Goal: Entertainment & Leisure: Consume media (video, audio)

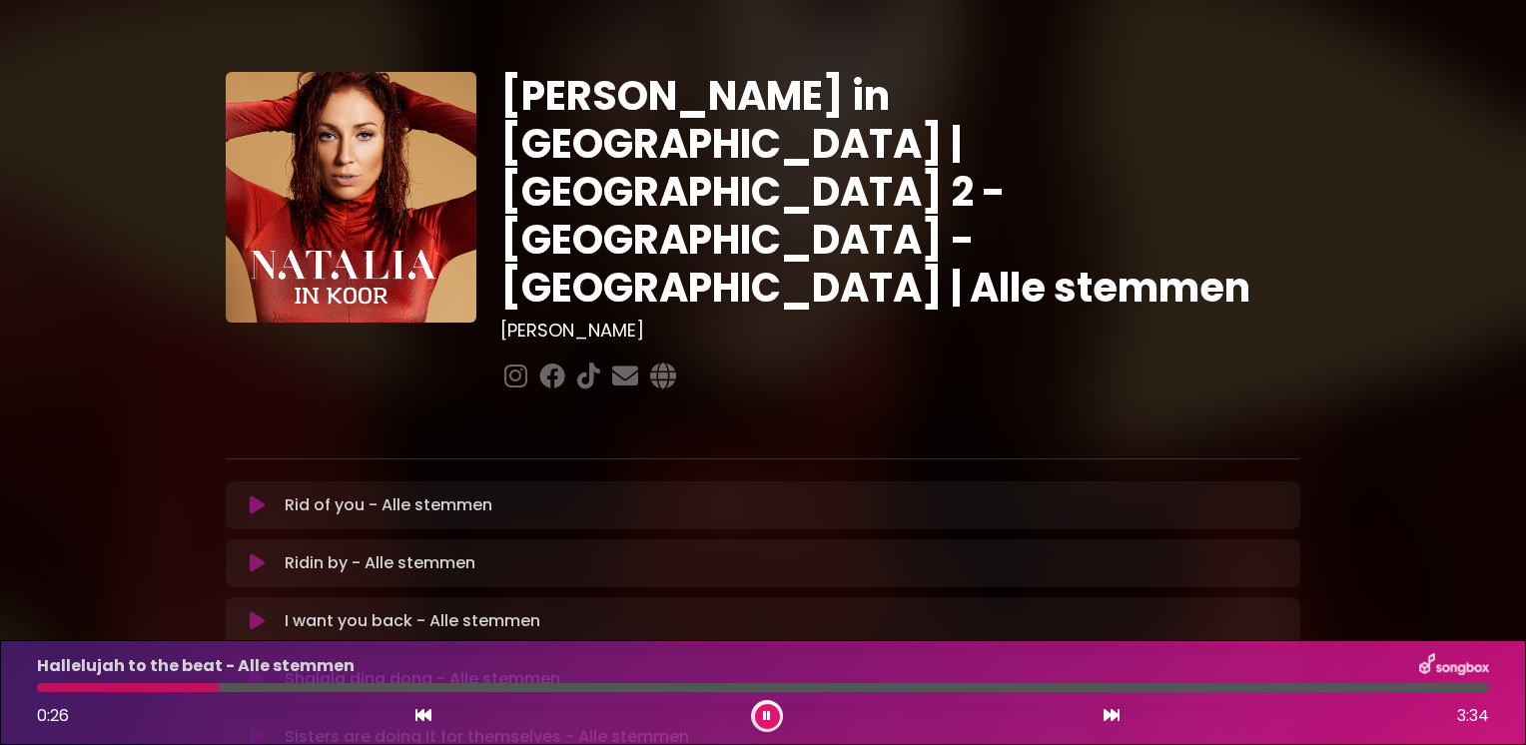
scroll to position [380, 0]
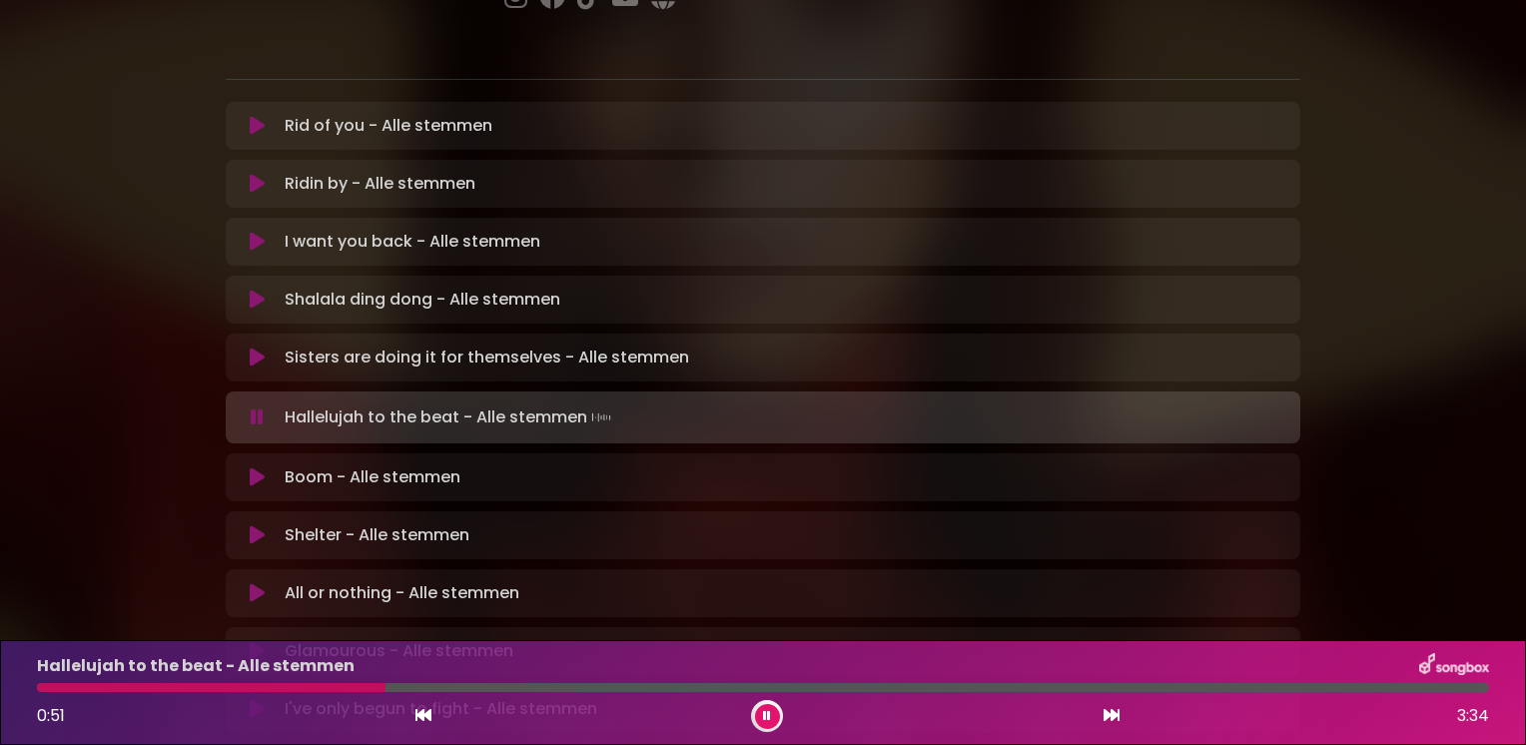
click at [338, 685] on div at bounding box center [211, 687] width 349 height 9
click at [326, 685] on div at bounding box center [200, 687] width 327 height 9
click at [288, 686] on div at bounding box center [196, 687] width 319 height 9
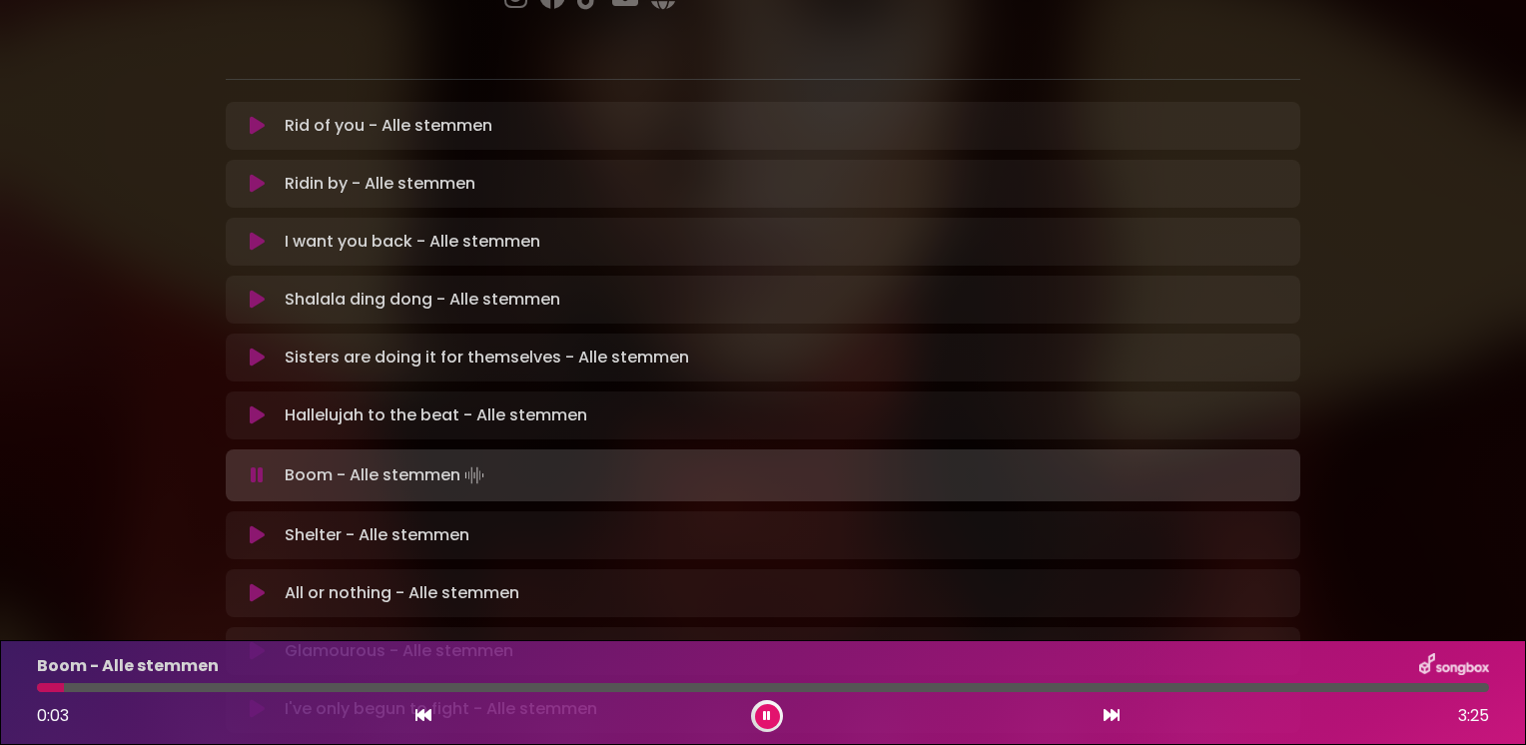
click at [770, 717] on icon at bounding box center [767, 716] width 8 height 12
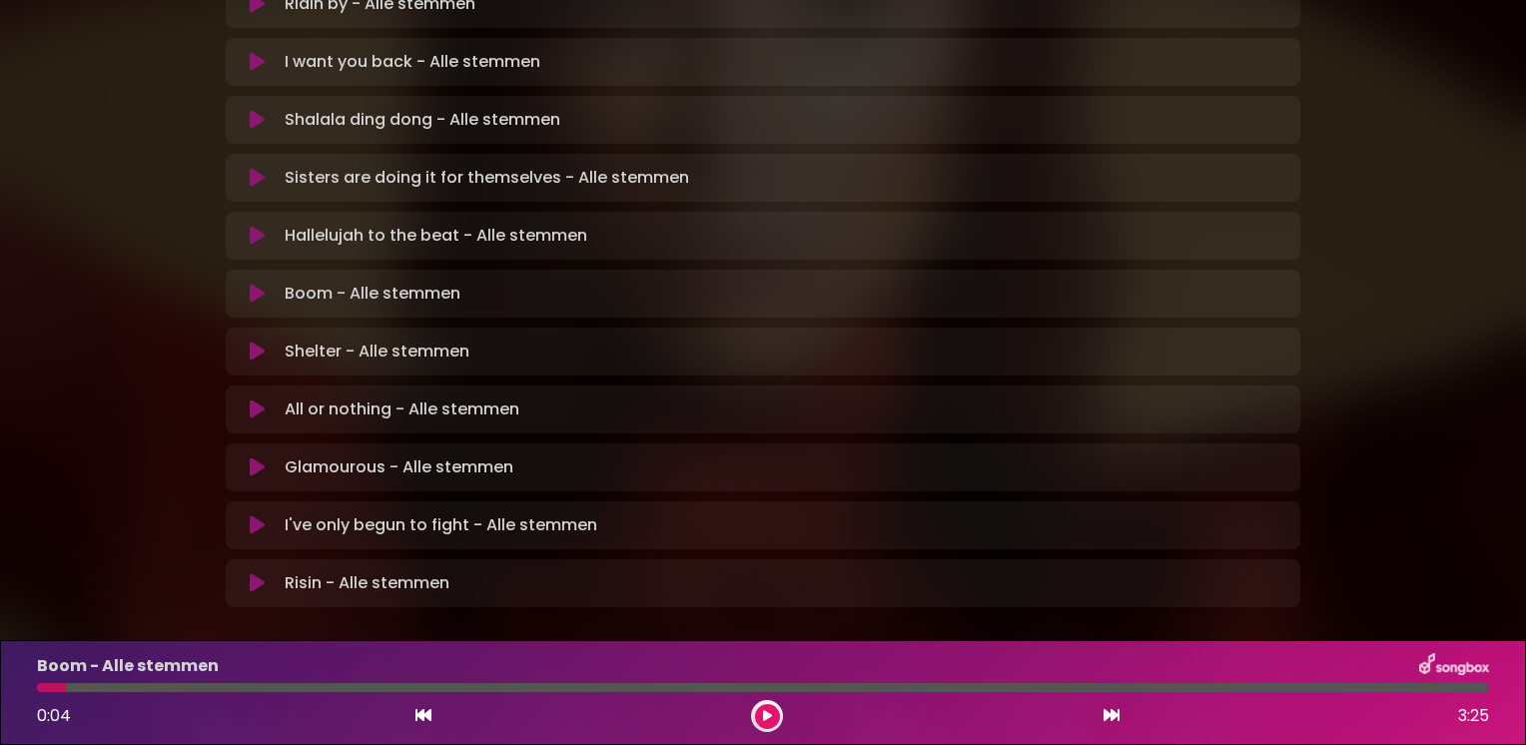
scroll to position [579, 0]
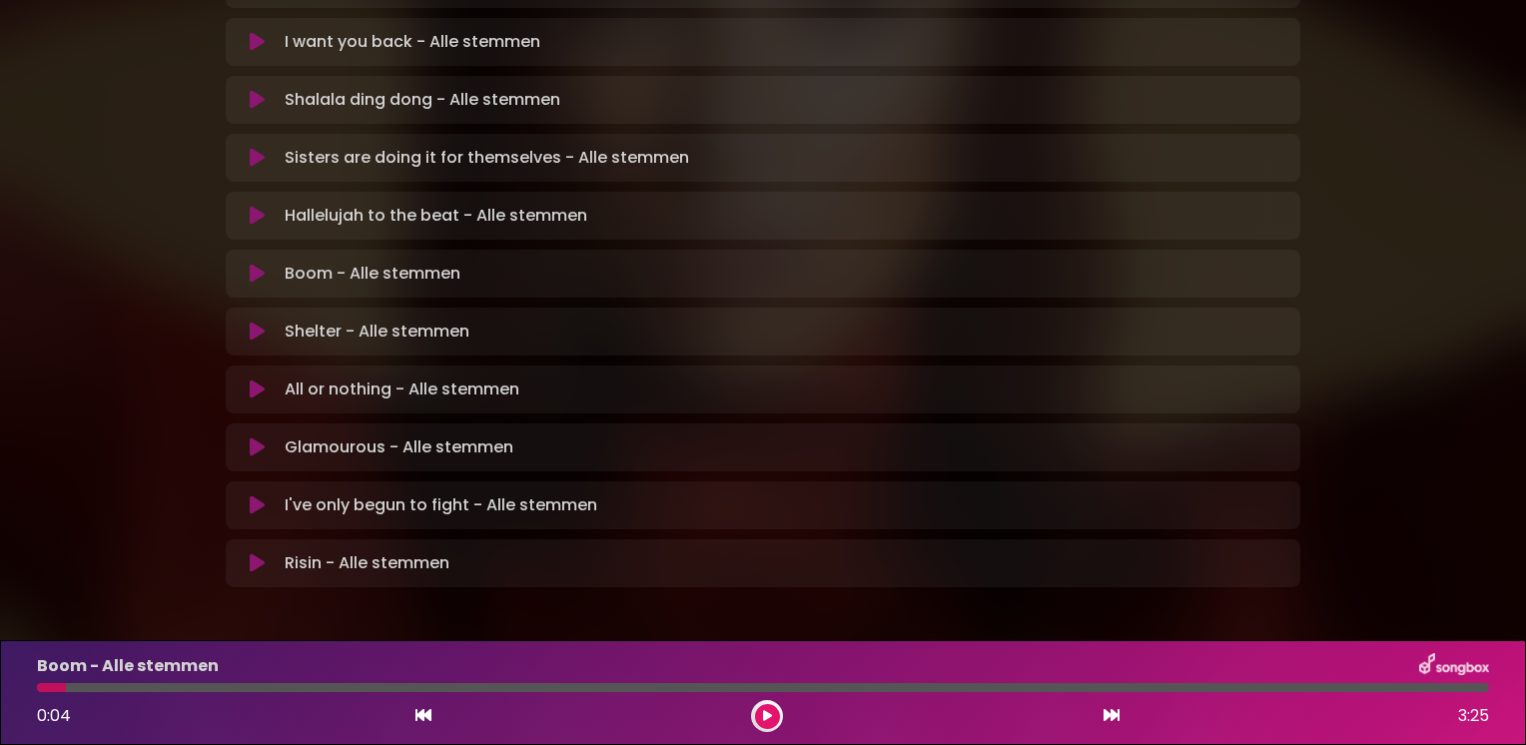
click at [259, 495] on icon at bounding box center [257, 505] width 15 height 20
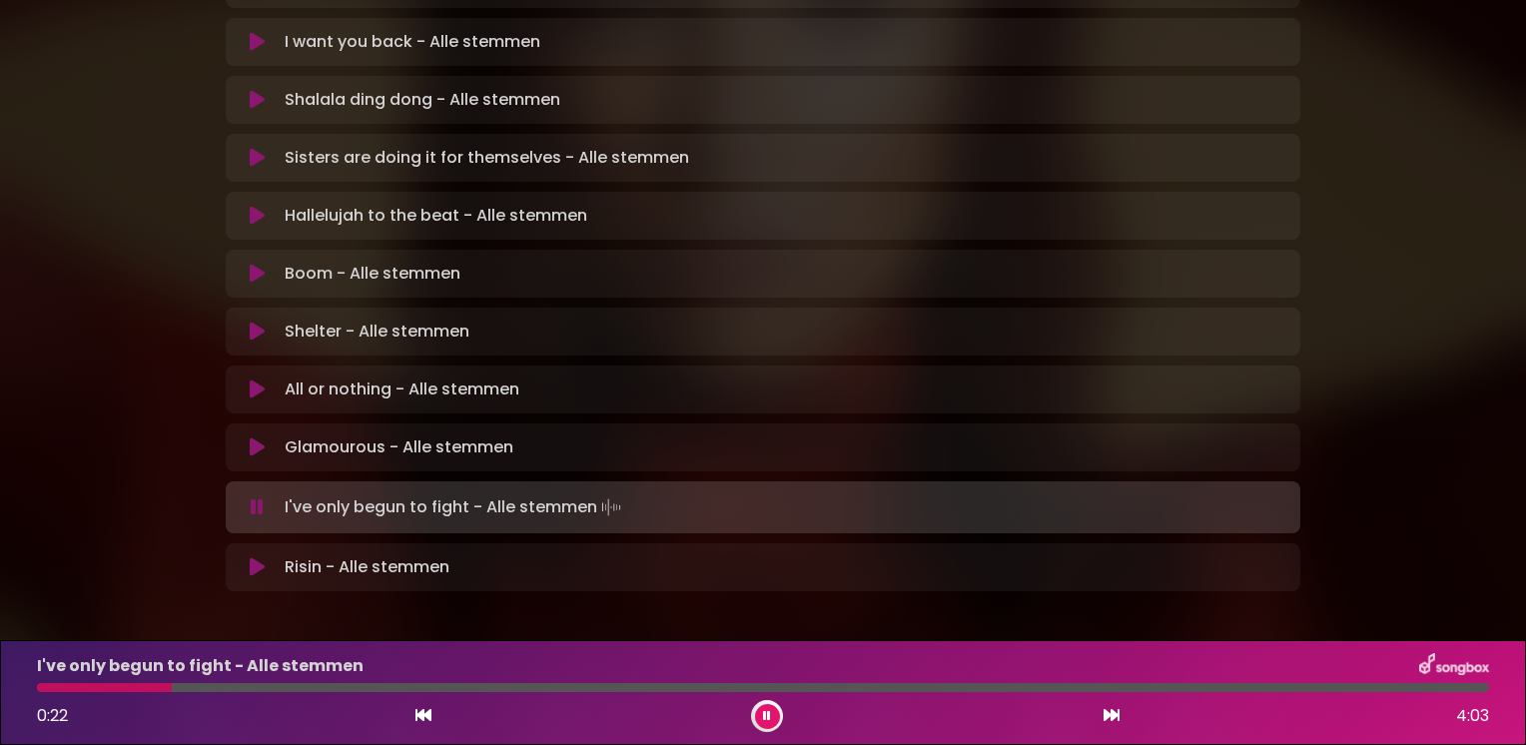
click at [765, 718] on icon at bounding box center [767, 716] width 8 height 12
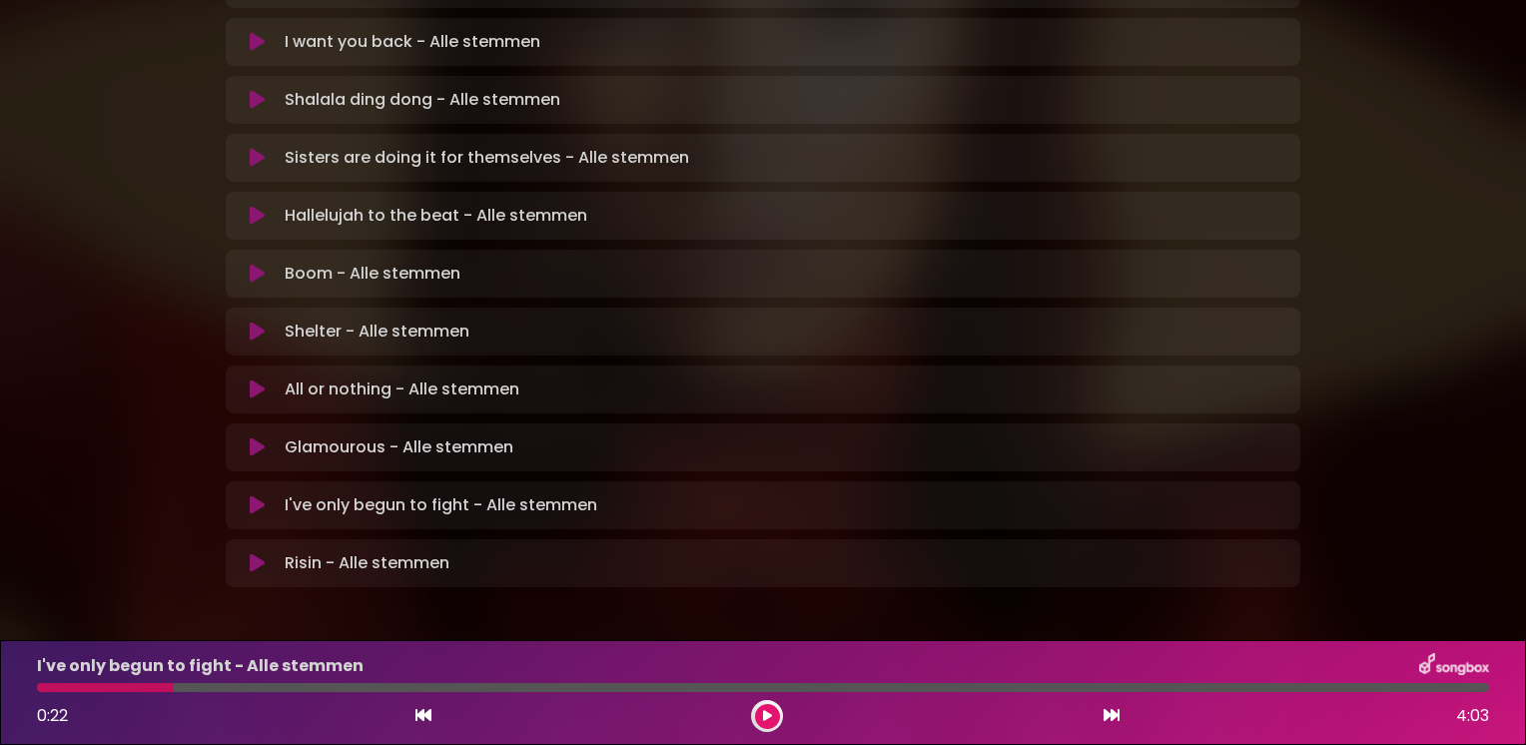
click at [761, 707] on button at bounding box center [767, 716] width 25 height 25
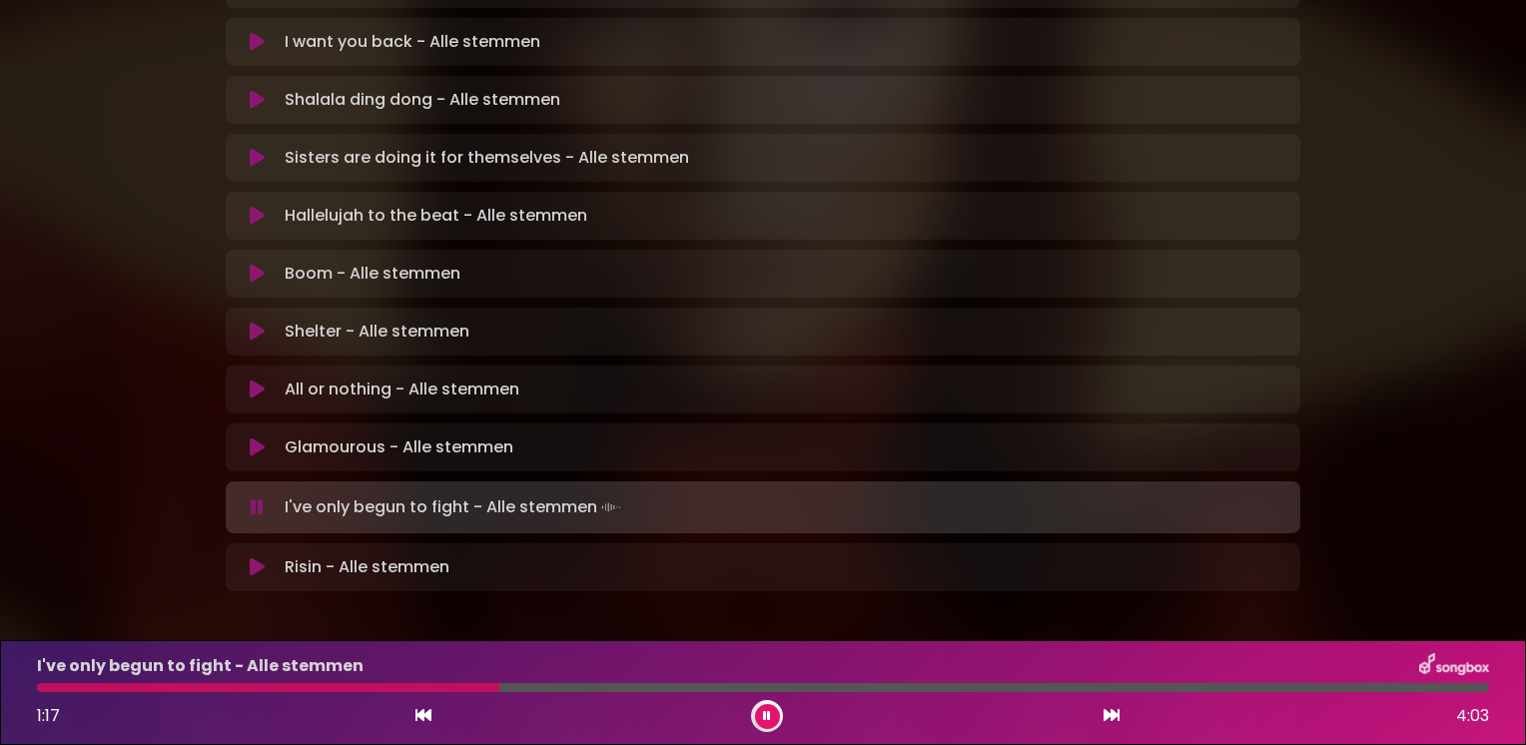
click at [75, 688] on div at bounding box center [268, 687] width 463 height 9
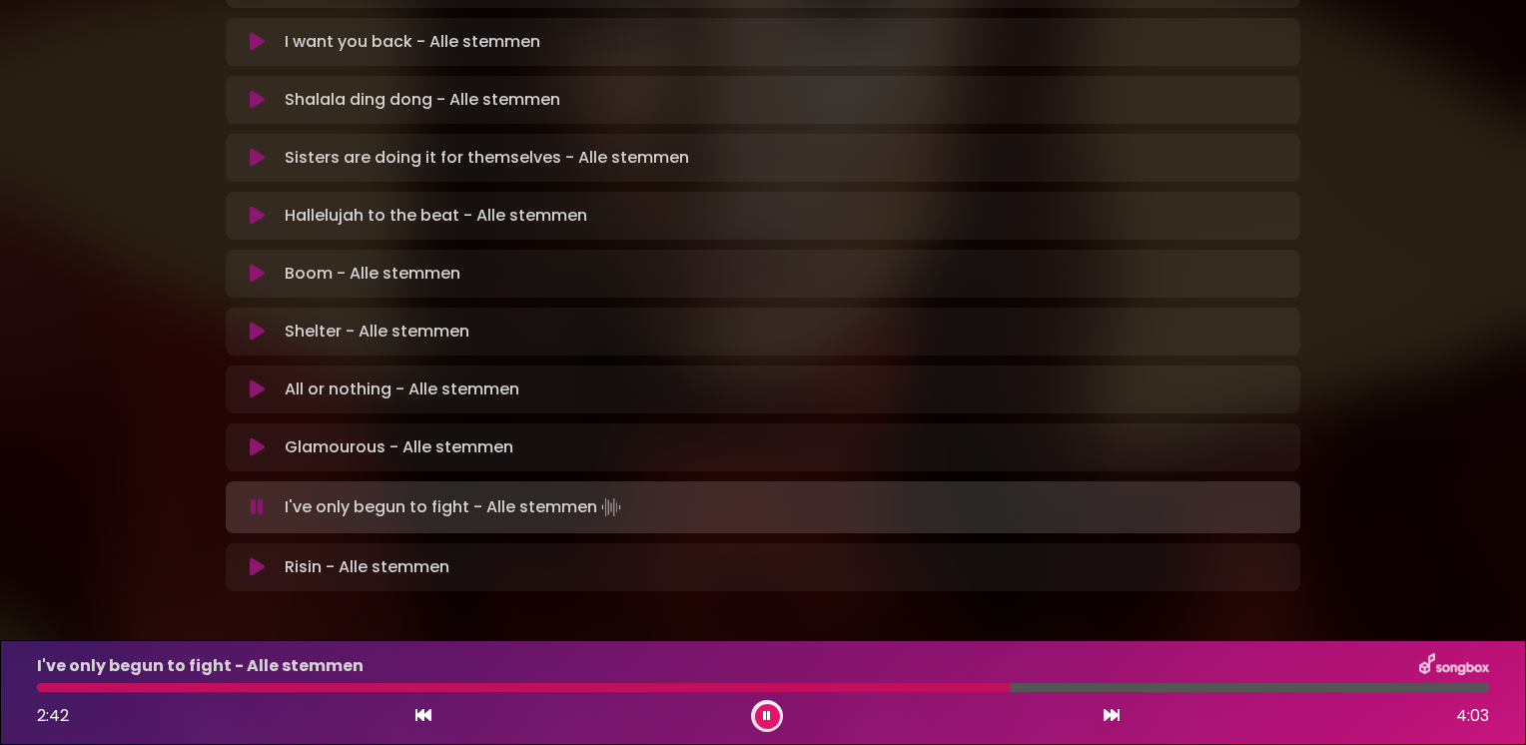
click at [938, 682] on div "I've only begun to fight - Alle stemmen 2:42 4:03" at bounding box center [763, 692] width 1476 height 79
click at [938, 688] on div at bounding box center [530, 687] width 986 height 9
click at [863, 686] on div at bounding box center [496, 687] width 918 height 9
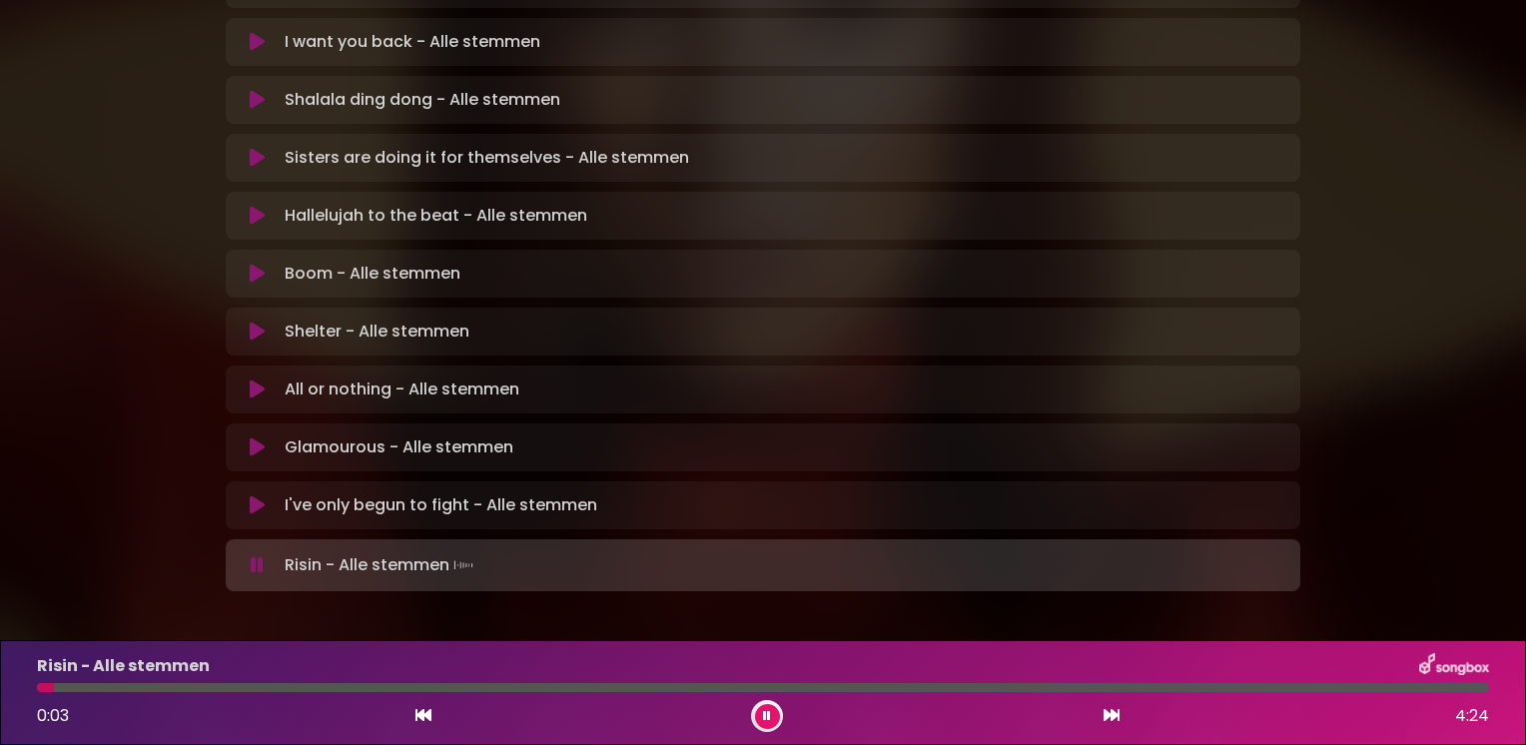
click at [259, 495] on icon at bounding box center [257, 505] width 15 height 20
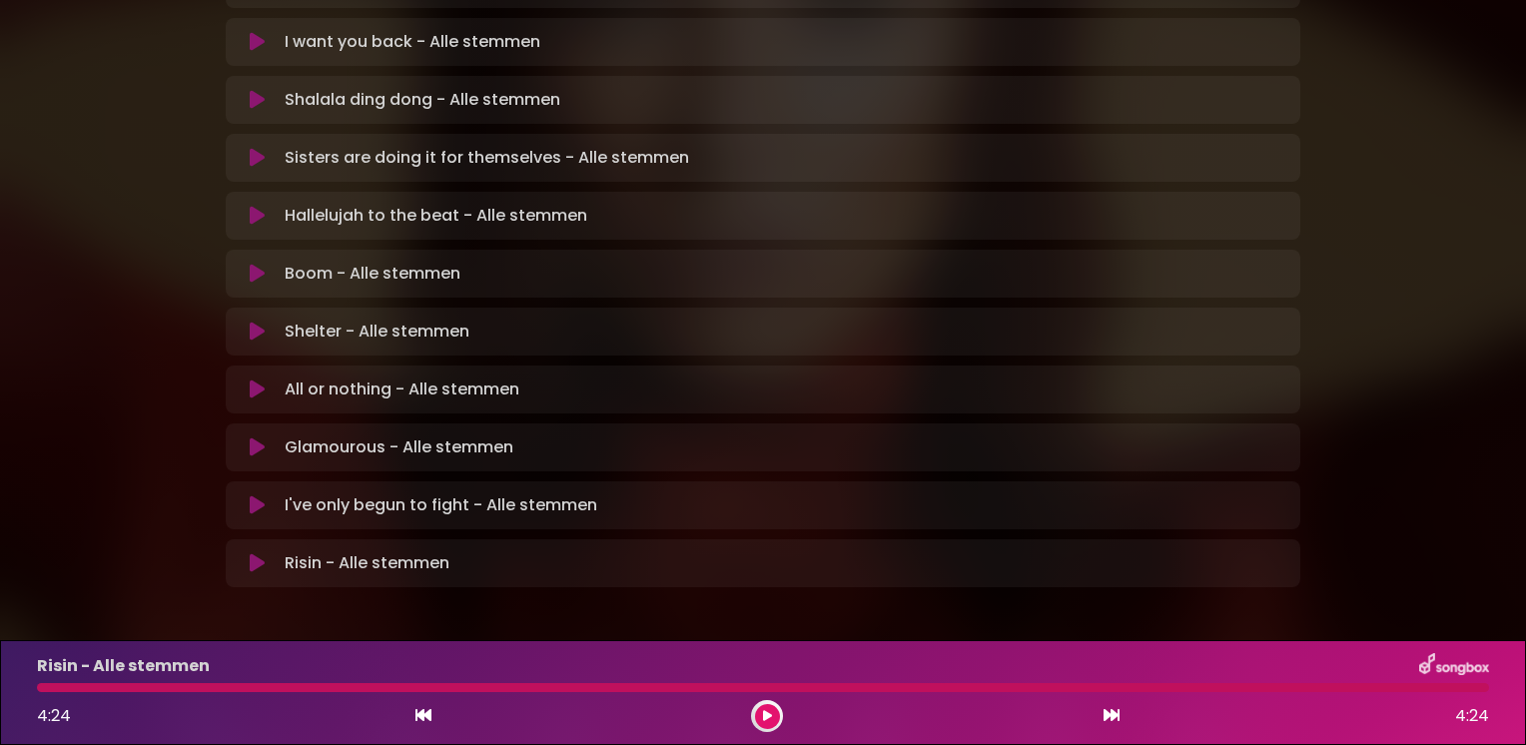
click at [256, 380] on icon at bounding box center [257, 390] width 15 height 20
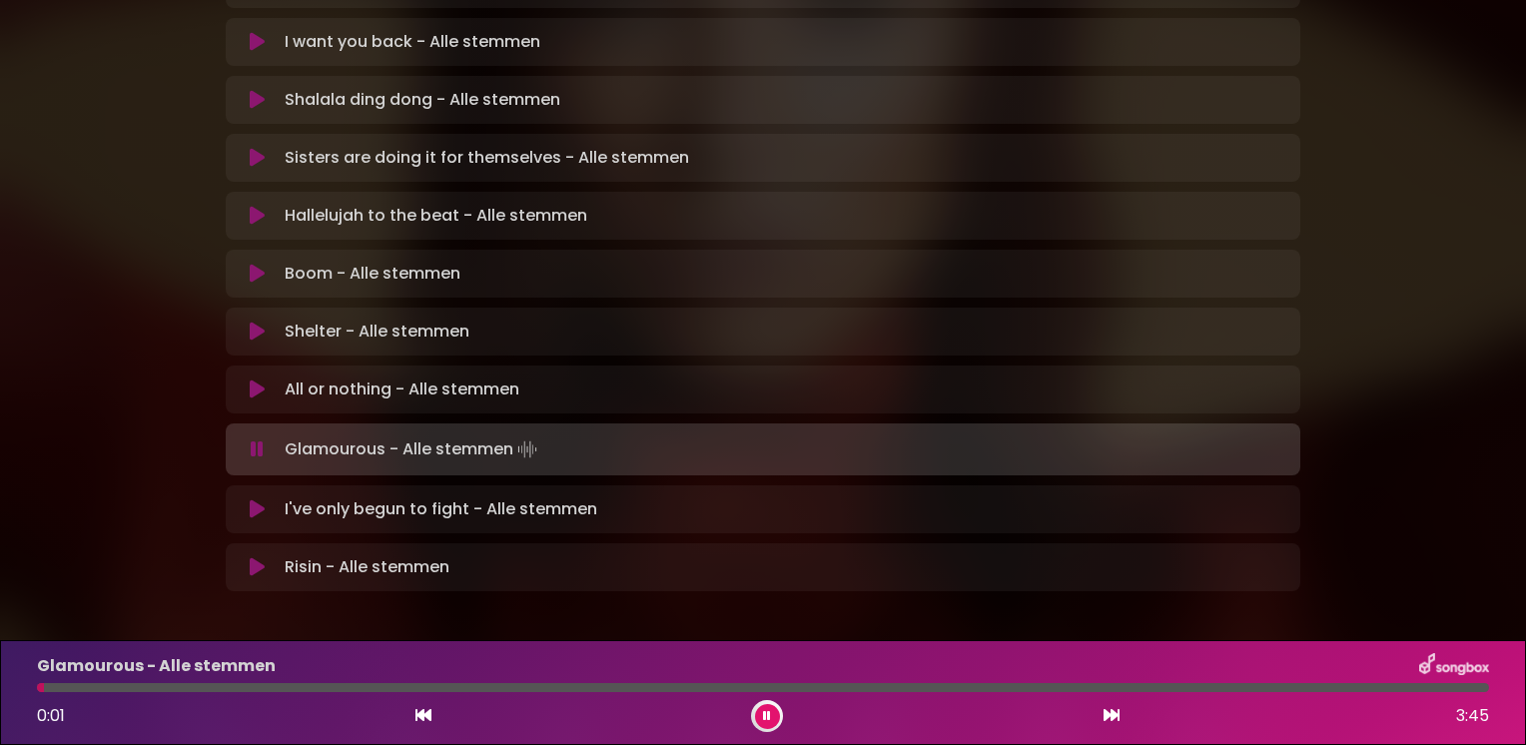
click at [258, 499] on icon at bounding box center [257, 509] width 15 height 20
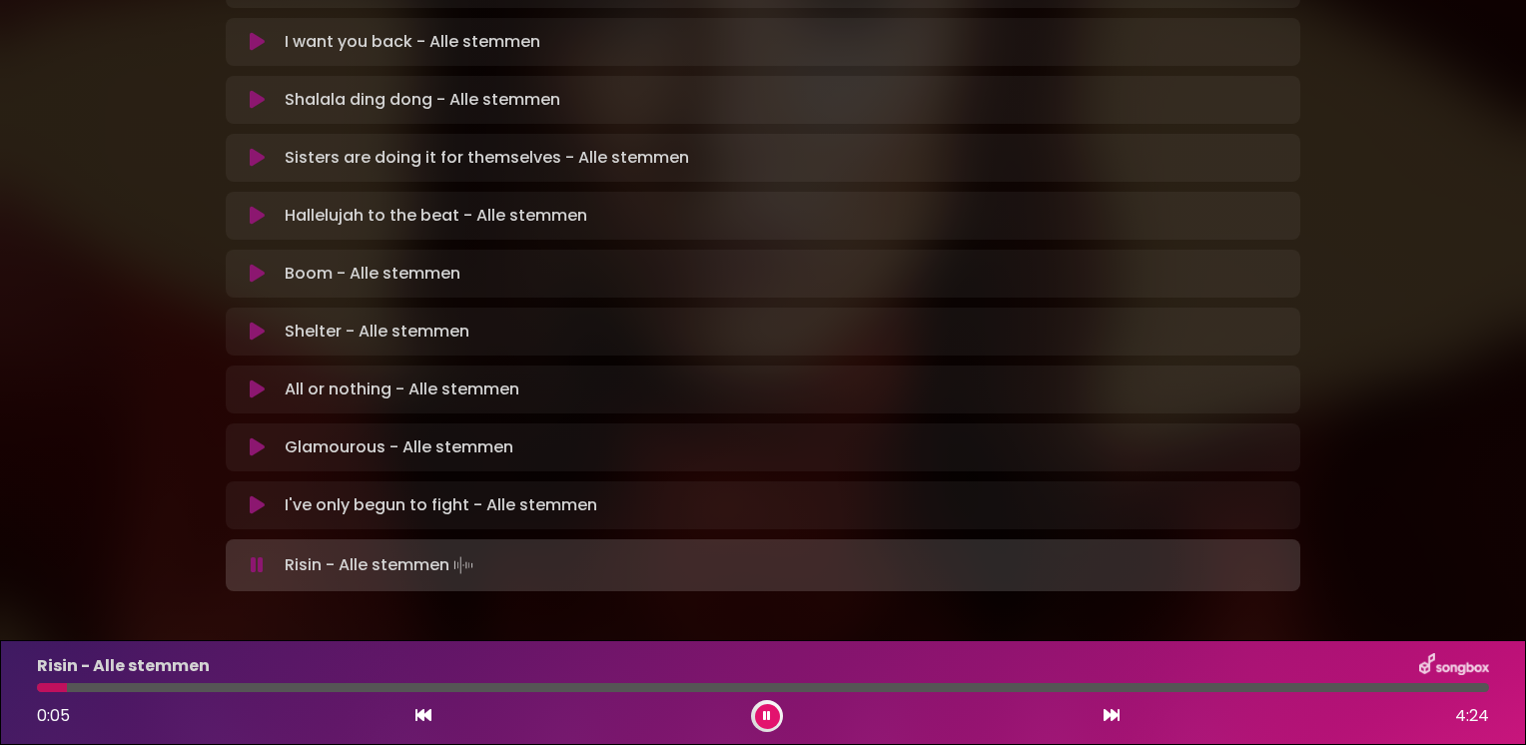
click at [766, 715] on icon at bounding box center [767, 716] width 8 height 12
